Goal: Check status

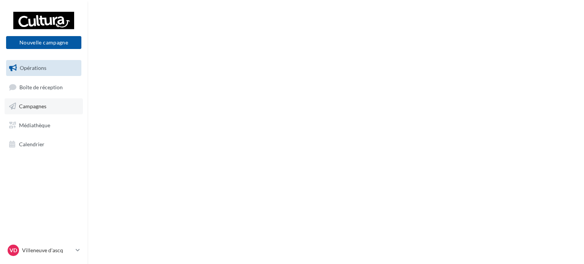
click at [51, 109] on link "Campagnes" at bounding box center [44, 107] width 78 height 16
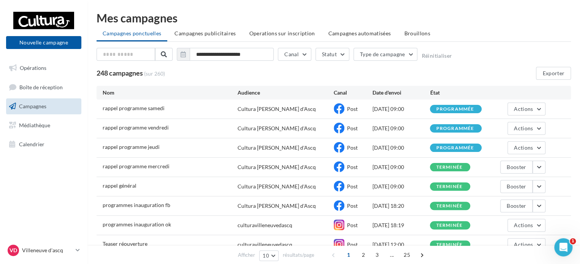
click at [546, 170] on div "rappel programme mercredi Cultura Villeneuve d'Ascq Post 26/08/2025 09:00 termi…" at bounding box center [334, 167] width 475 height 19
click at [543, 191] on button "button" at bounding box center [539, 186] width 13 height 13
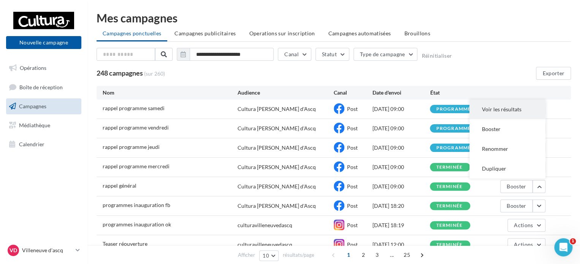
click at [489, 110] on button "Voir les résultats" at bounding box center [508, 110] width 76 height 20
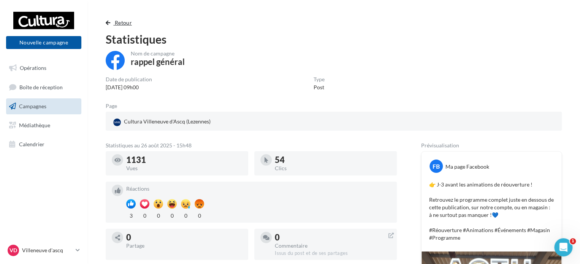
click at [111, 24] on button "Retour" at bounding box center [120, 22] width 29 height 9
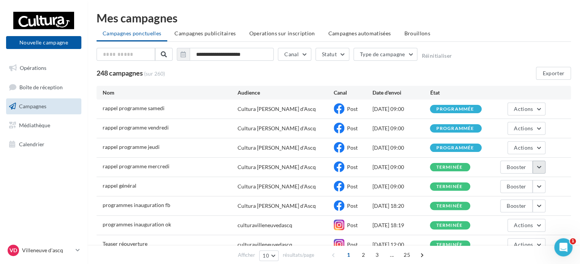
click at [539, 167] on button "button" at bounding box center [539, 167] width 13 height 13
click at [515, 185] on button "Voir les résultats" at bounding box center [508, 185] width 76 height 20
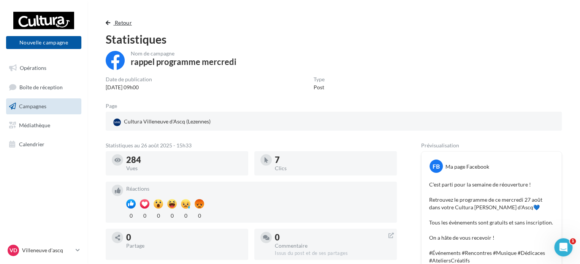
click at [108, 25] on span "button" at bounding box center [108, 22] width 5 height 5
